Goal: Use online tool/utility: Utilize a website feature to perform a specific function

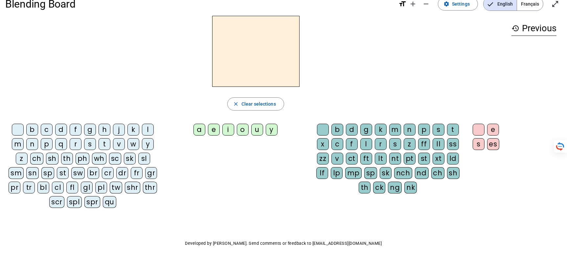
scroll to position [12, 0]
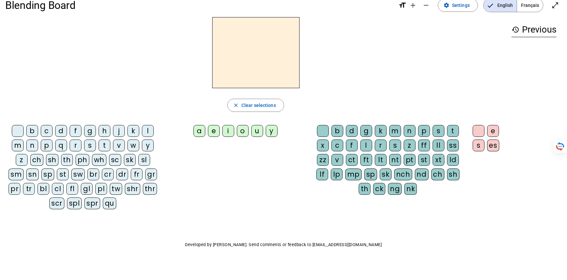
click at [53, 151] on div "p" at bounding box center [47, 145] width 12 height 12
click at [255, 137] on div "u" at bounding box center [257, 131] width 12 height 12
click at [96, 137] on div "g" at bounding box center [90, 131] width 12 height 12
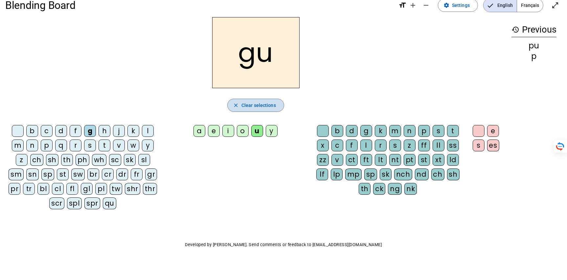
click at [265, 109] on span "Clear selections" at bounding box center [258, 105] width 34 height 8
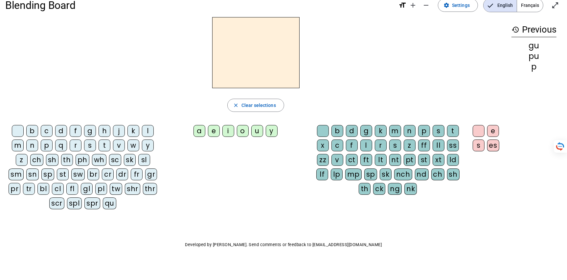
click at [36, 137] on div "b" at bounding box center [32, 131] width 12 height 12
click at [249, 109] on span "Clear selections" at bounding box center [258, 105] width 34 height 8
drag, startPoint x: 70, startPoint y: 215, endPoint x: 71, endPoint y: 211, distance: 3.3
click at [87, 180] on div "br" at bounding box center [93, 174] width 12 height 12
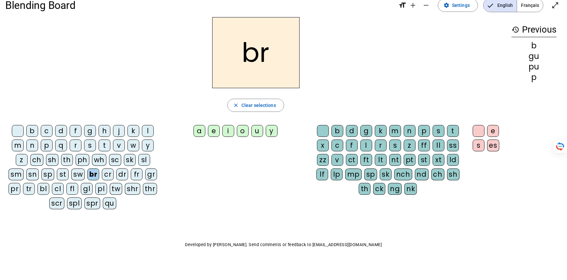
click at [87, 180] on div "br" at bounding box center [93, 174] width 12 height 12
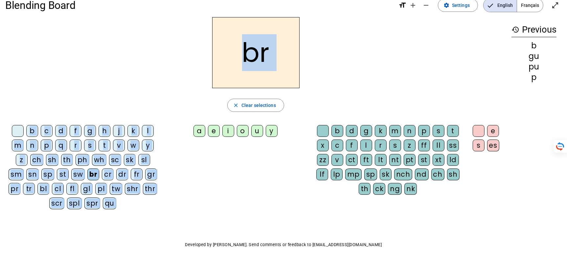
drag, startPoint x: 185, startPoint y: 146, endPoint x: 237, endPoint y: 77, distance: 86.3
click at [237, 77] on div "br close Clear selections b c d f g h j k l m n p q r s t v w y z ch sh th ph w…" at bounding box center [255, 115] width 501 height 197
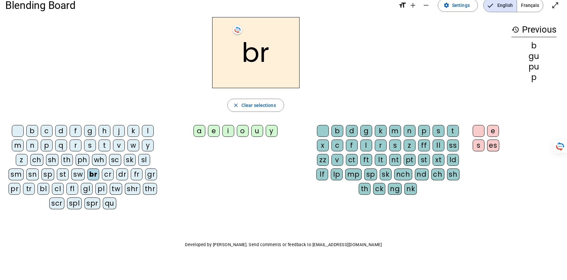
drag, startPoint x: 186, startPoint y: 147, endPoint x: 203, endPoint y: 126, distance: 27.8
click at [194, 137] on div "a" at bounding box center [200, 131] width 12 height 12
drag, startPoint x: 375, startPoint y: 215, endPoint x: 386, endPoint y: 211, distance: 12.1
click at [394, 180] on div "nch" at bounding box center [403, 174] width 18 height 12
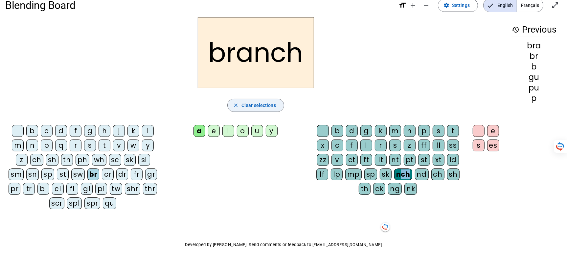
click at [255, 109] on span "Clear selections" at bounding box center [258, 105] width 34 height 8
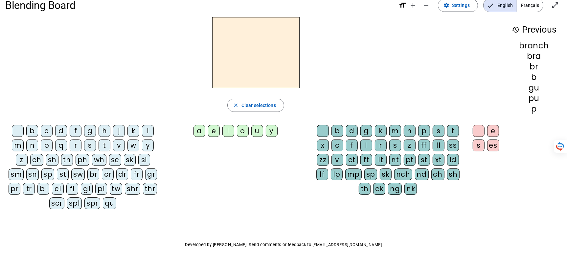
click at [87, 180] on div "br" at bounding box center [93, 174] width 12 height 12
click at [194, 137] on div "a" at bounding box center [200, 131] width 12 height 12
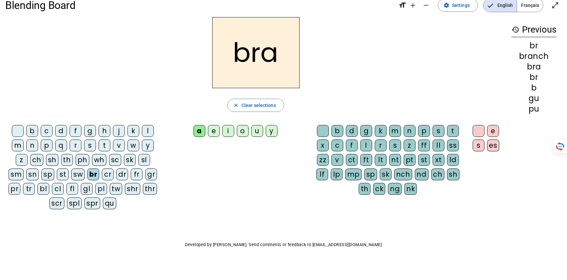
click at [415, 180] on div "nd" at bounding box center [422, 174] width 14 height 12
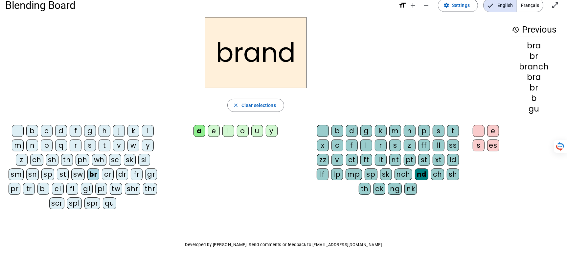
click at [415, 180] on div "nd" at bounding box center [421, 174] width 13 height 12
click at [269, 109] on span "Clear selections" at bounding box center [258, 105] width 34 height 8
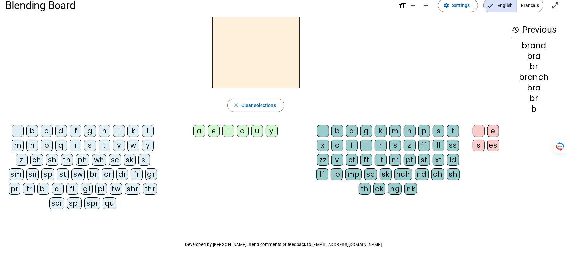
click at [58, 166] on div "sh" at bounding box center [52, 160] width 12 height 12
click at [208, 137] on div "e" at bounding box center [214, 131] width 12 height 12
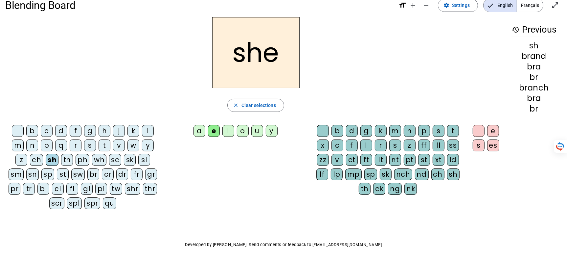
click at [328, 180] on div "lf" at bounding box center [322, 174] width 12 height 12
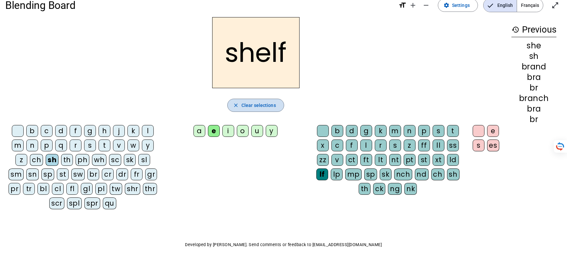
click at [264, 109] on span "Clear selections" at bounding box center [258, 105] width 34 height 8
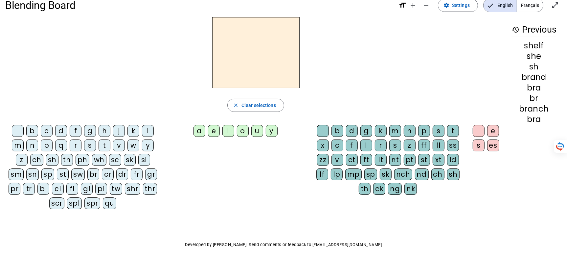
click at [53, 151] on div "p" at bounding box center [47, 145] width 12 height 12
click at [254, 137] on div "u" at bounding box center [257, 131] width 12 height 12
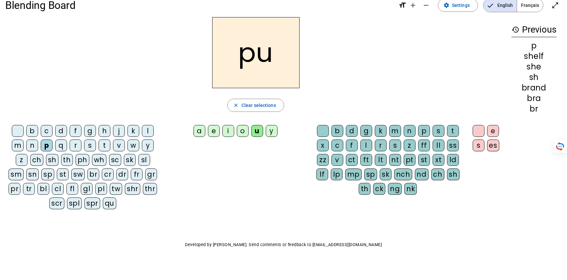
click at [370, 137] on div "g" at bounding box center [366, 131] width 12 height 12
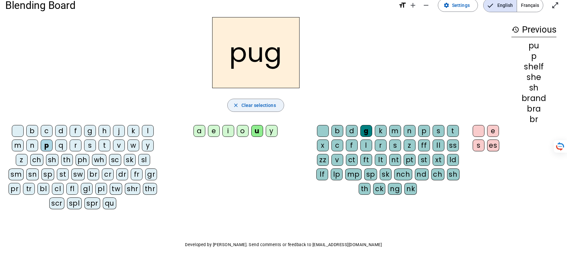
click at [263, 109] on span "Clear selections" at bounding box center [258, 105] width 34 height 8
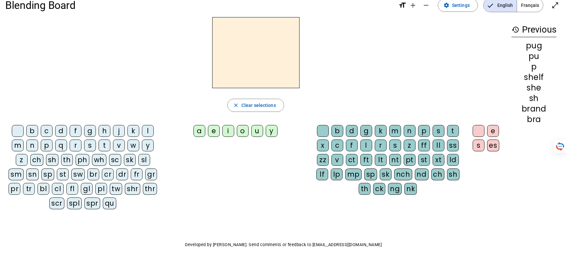
click at [222, 137] on div "i" at bounding box center [228, 131] width 12 height 12
click at [28, 166] on div "z" at bounding box center [22, 160] width 12 height 12
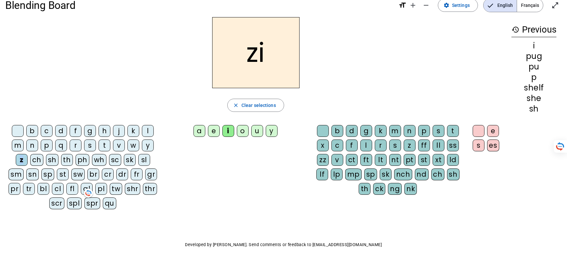
click at [28, 166] on div "z" at bounding box center [22, 160] width 12 height 12
click at [142, 151] on div "y" at bounding box center [148, 145] width 12 height 12
click at [28, 166] on div "z" at bounding box center [22, 160] width 12 height 12
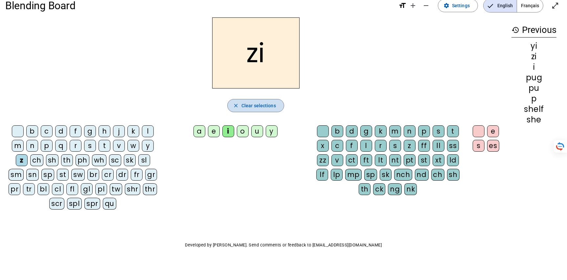
click at [243, 109] on span "Clear selections" at bounding box center [258, 106] width 34 height 8
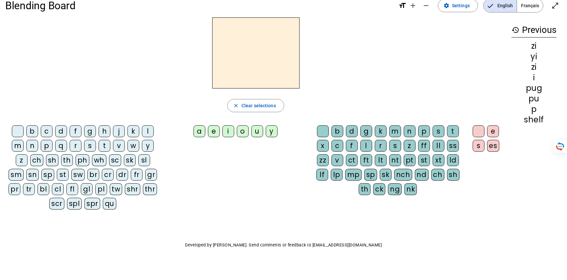
click at [142, 137] on div "l" at bounding box center [148, 131] width 12 height 12
click at [329, 166] on div "zz" at bounding box center [323, 160] width 12 height 12
click at [142, 151] on div "y" at bounding box center [148, 146] width 12 height 12
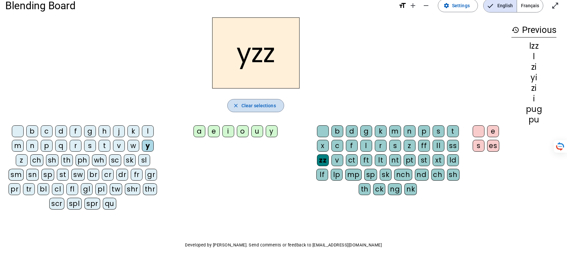
click at [262, 109] on span "Clear selections" at bounding box center [258, 106] width 34 height 8
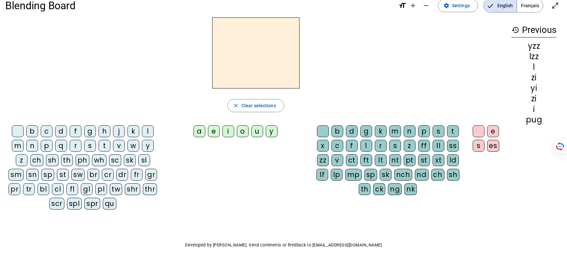
click at [81, 151] on div "r" at bounding box center [76, 146] width 12 height 12
click at [38, 151] on div "n" at bounding box center [32, 146] width 12 height 12
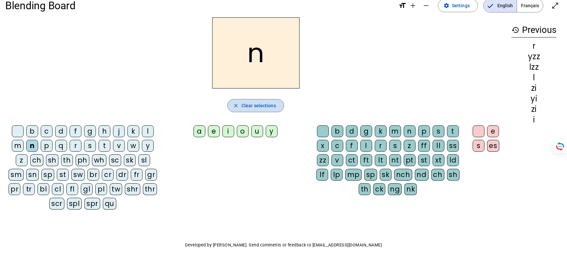
click at [257, 109] on span "Clear selections" at bounding box center [258, 106] width 34 height 8
click at [109, 166] on div "sc" at bounding box center [115, 160] width 12 height 12
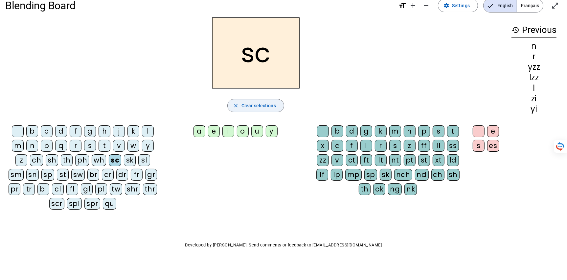
click at [242, 109] on span "Clear selections" at bounding box center [258, 106] width 34 height 8
click at [358, 166] on div "ct" at bounding box center [352, 160] width 12 height 12
drag, startPoint x: 38, startPoint y: 163, endPoint x: 34, endPoint y: 164, distance: 4.0
click at [142, 137] on div "l" at bounding box center [148, 131] width 12 height 12
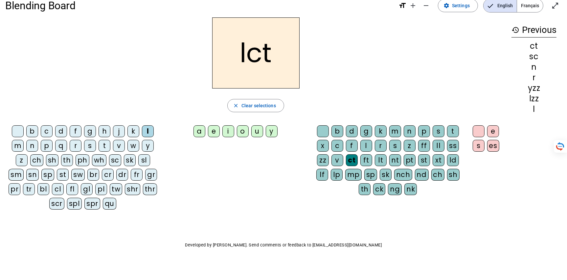
click at [24, 137] on div at bounding box center [18, 131] width 12 height 12
click at [38, 137] on div "b" at bounding box center [32, 131] width 12 height 12
click at [53, 151] on div "p" at bounding box center [47, 146] width 12 height 12
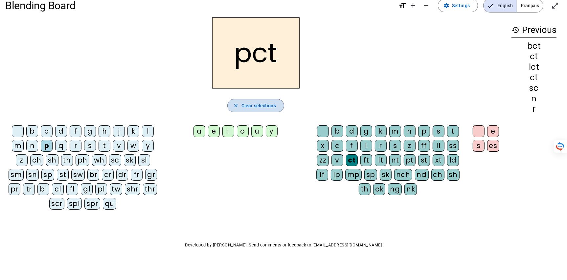
click at [241, 109] on span "Clear selections" at bounding box center [258, 106] width 34 height 8
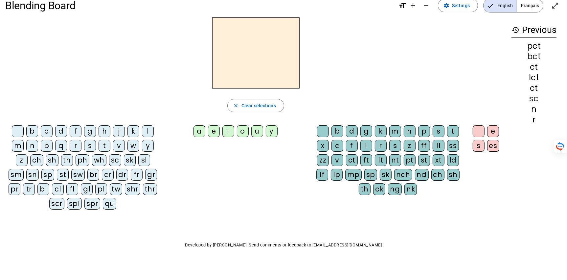
click at [64, 195] on div "cl" at bounding box center [58, 189] width 12 height 12
click at [194, 137] on div "a" at bounding box center [200, 131] width 12 height 12
click at [345, 180] on div "mp" at bounding box center [353, 175] width 16 height 12
